Goal: Information Seeking & Learning: Learn about a topic

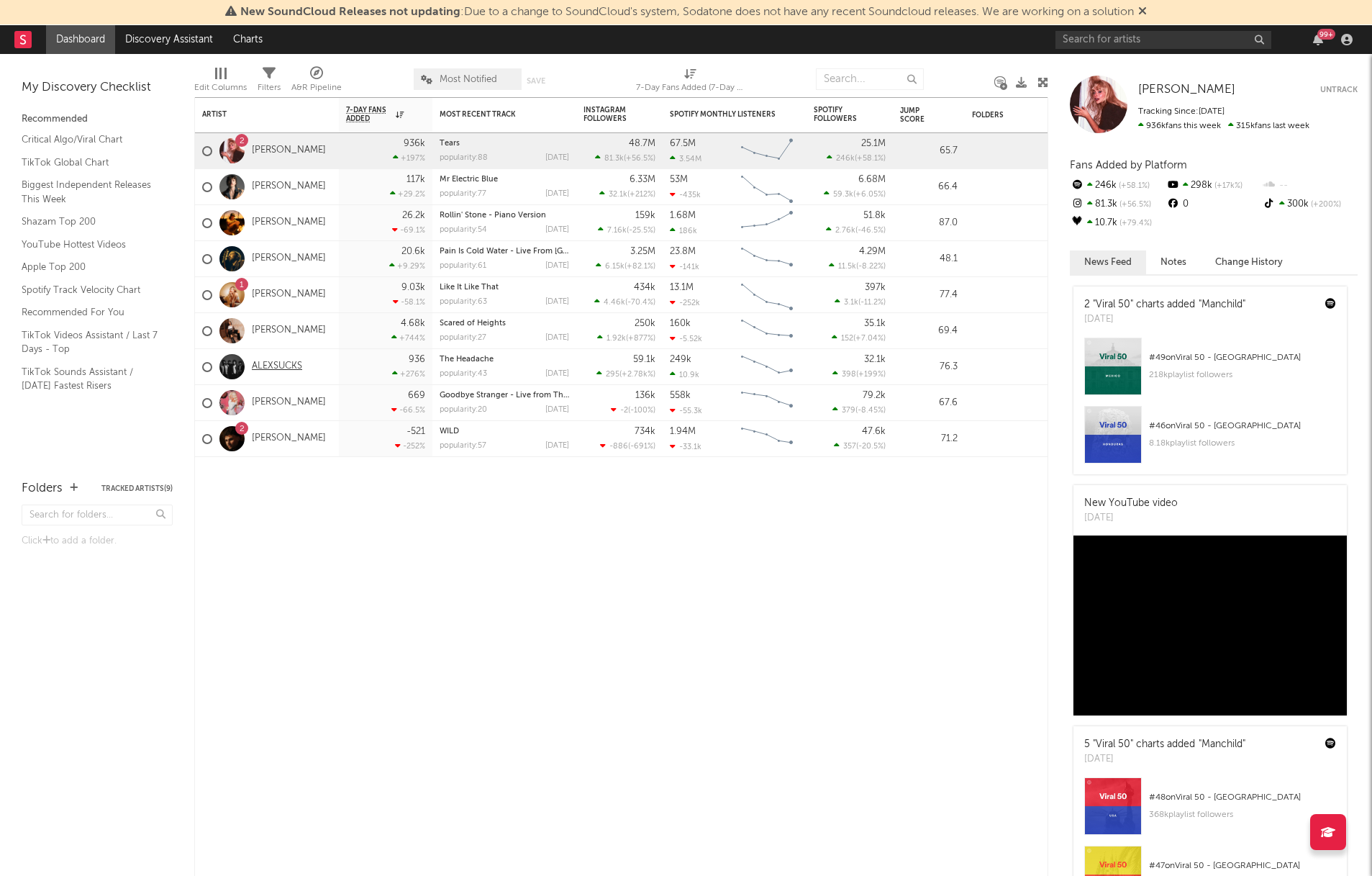
click at [265, 361] on link "ALEXSUCKS" at bounding box center [277, 367] width 51 height 13
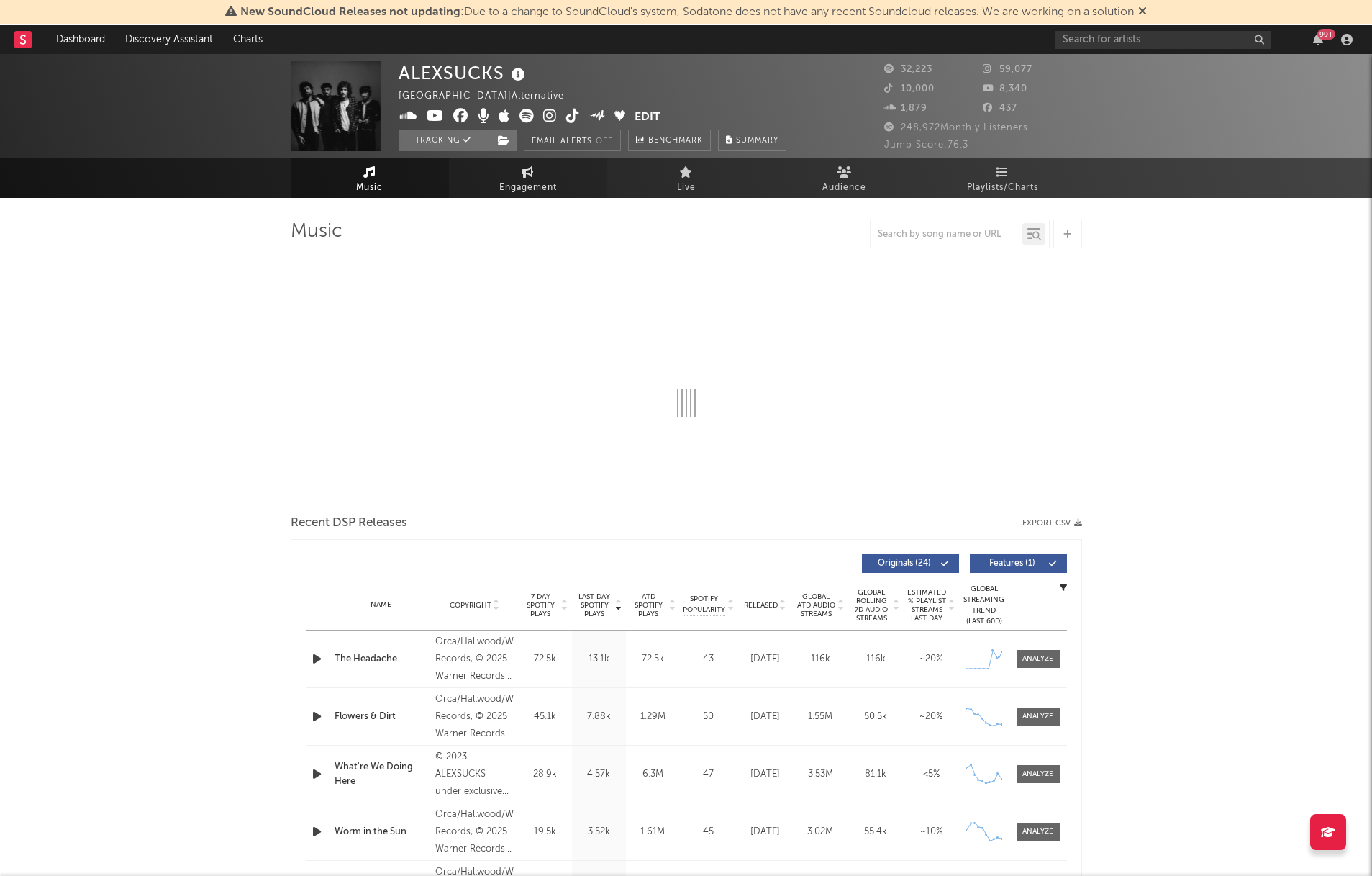
click at [548, 169] on link "Engagement" at bounding box center [528, 178] width 158 height 40
select select "1w"
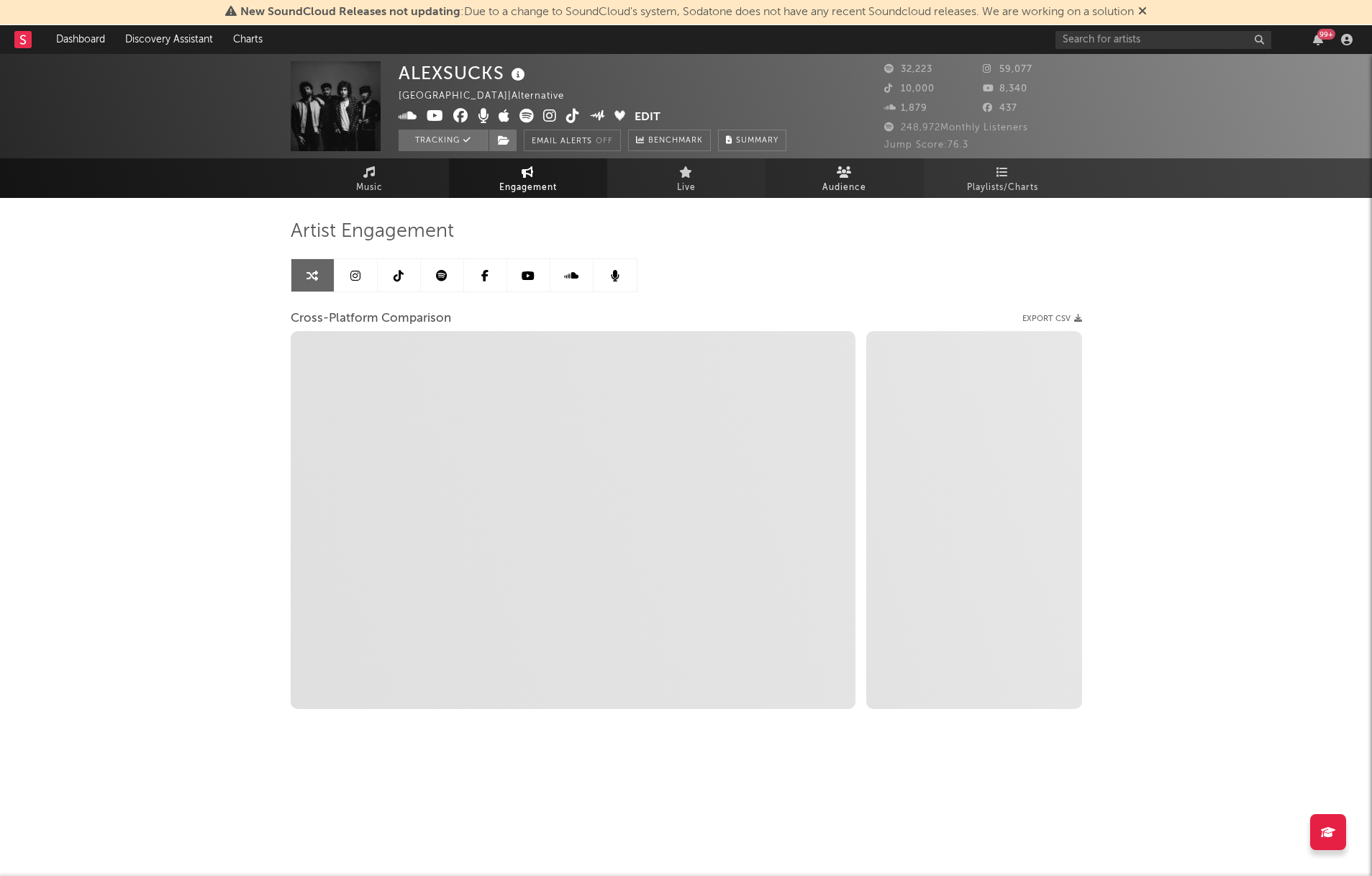
click at [865, 180] on span "Audience" at bounding box center [844, 188] width 43 height 17
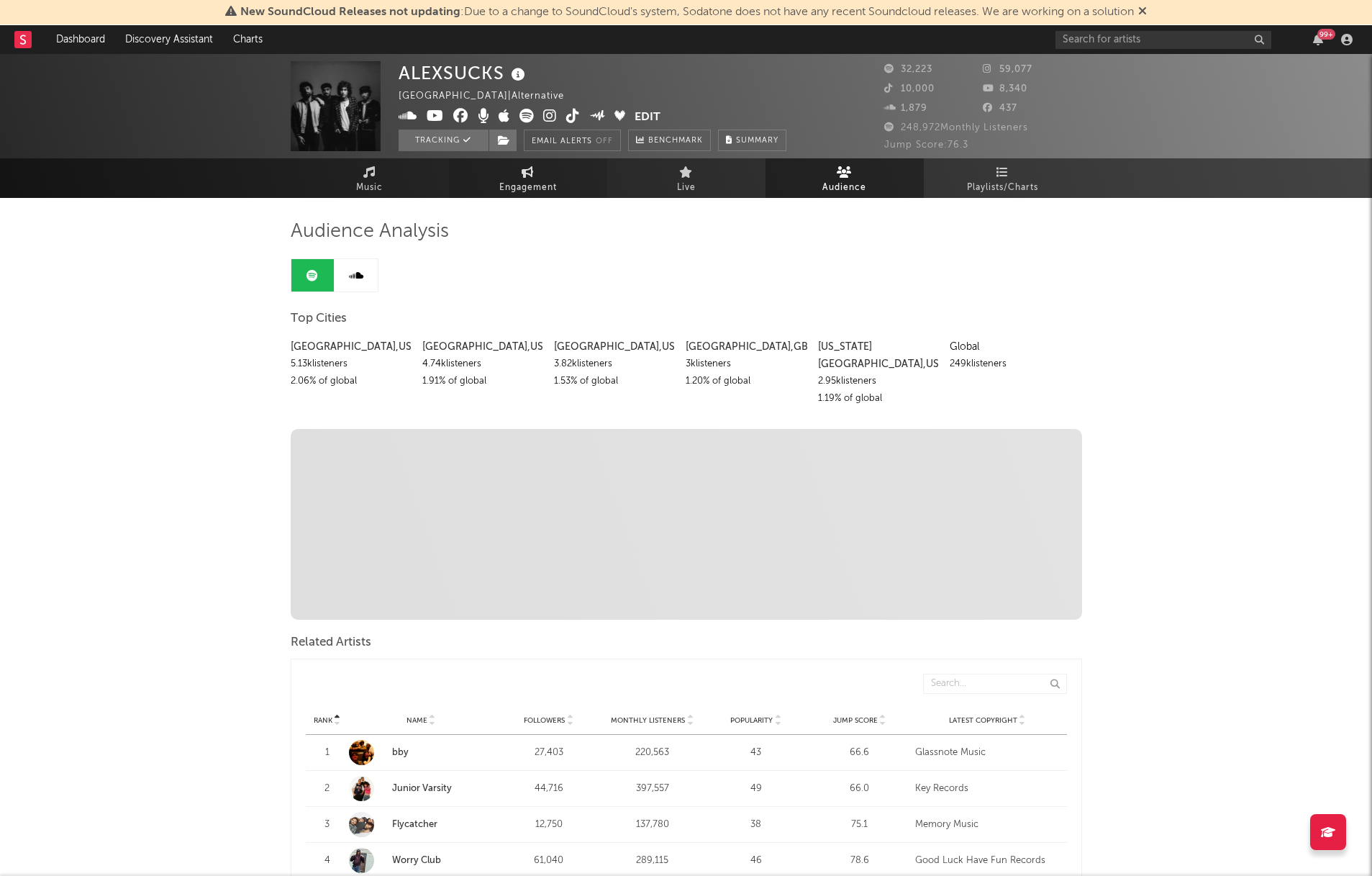
click at [526, 186] on span "Engagement" at bounding box center [528, 188] width 58 height 17
select select "1m"
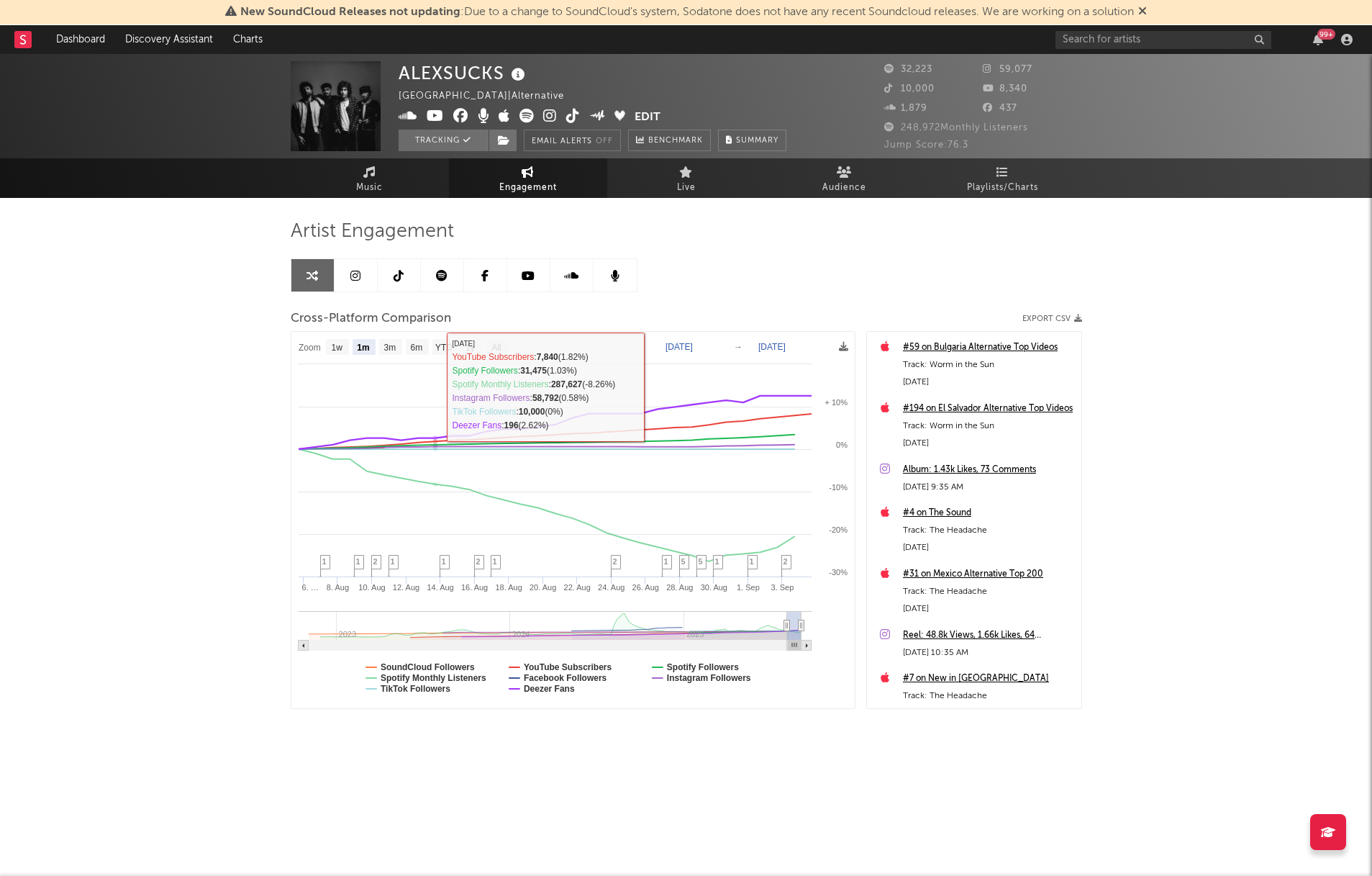
click at [391, 276] on link at bounding box center [399, 275] width 43 height 33
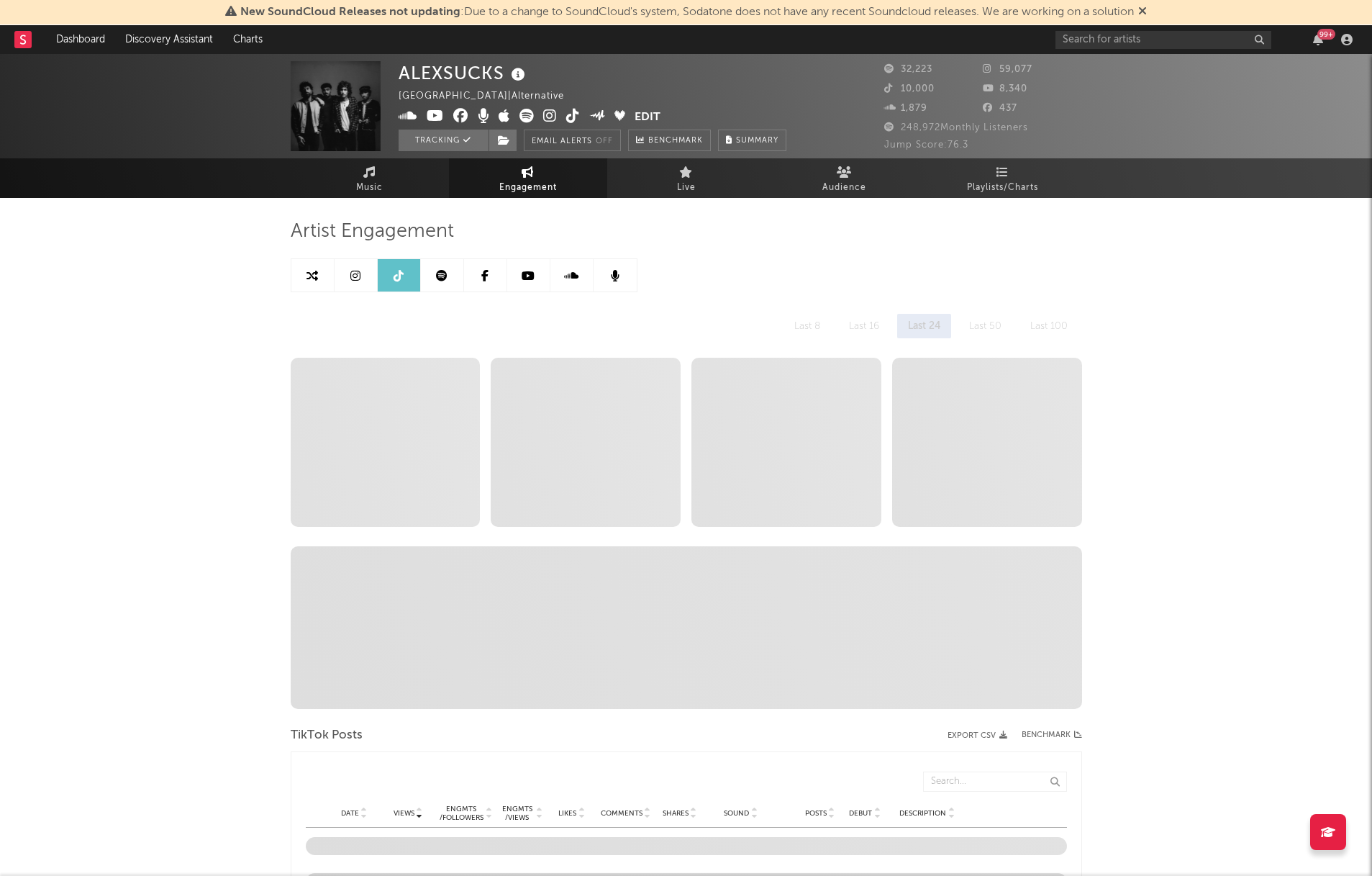
select select "6m"
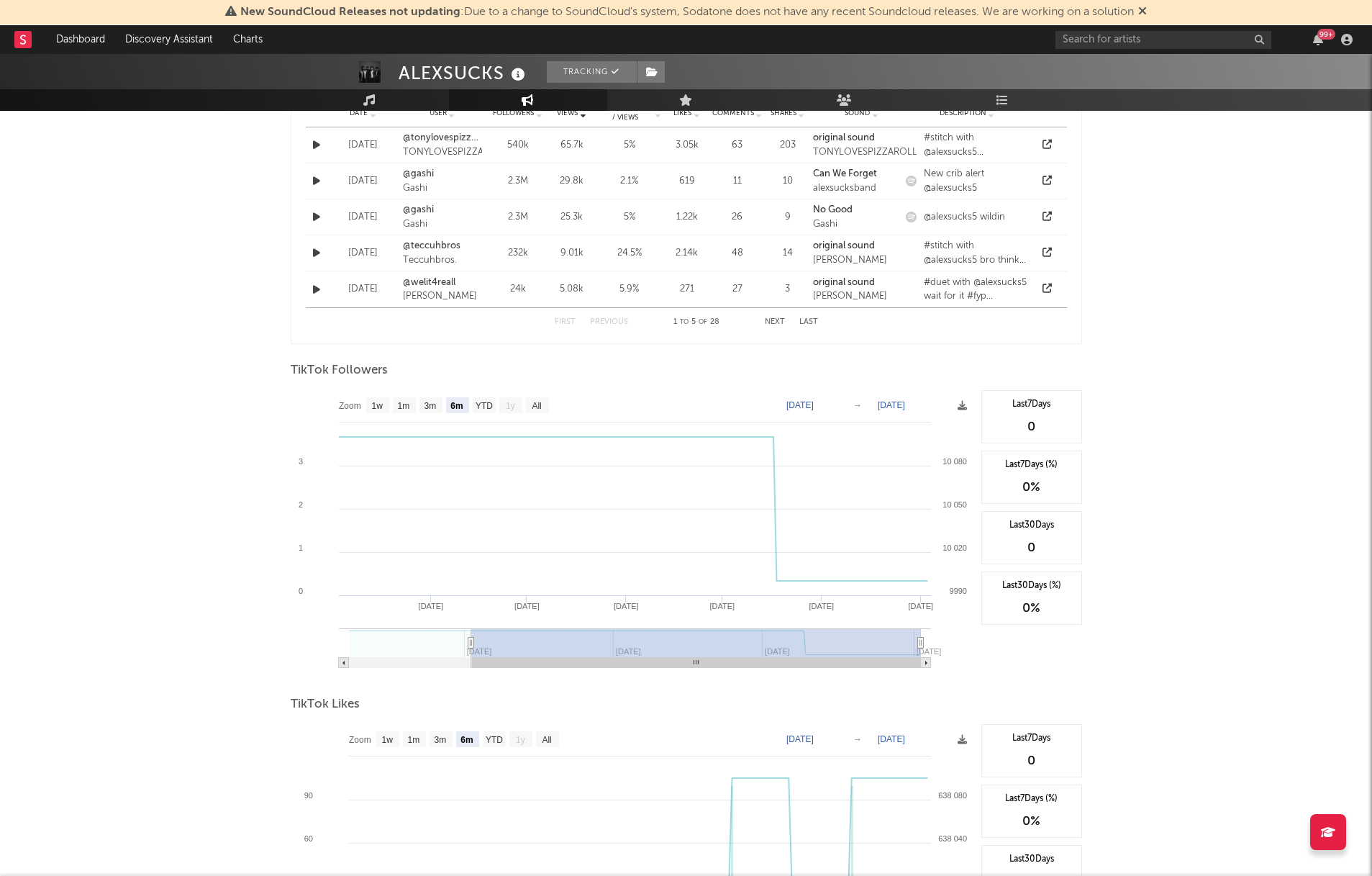
scroll to position [1112, 0]
